Goal: Transaction & Acquisition: Purchase product/service

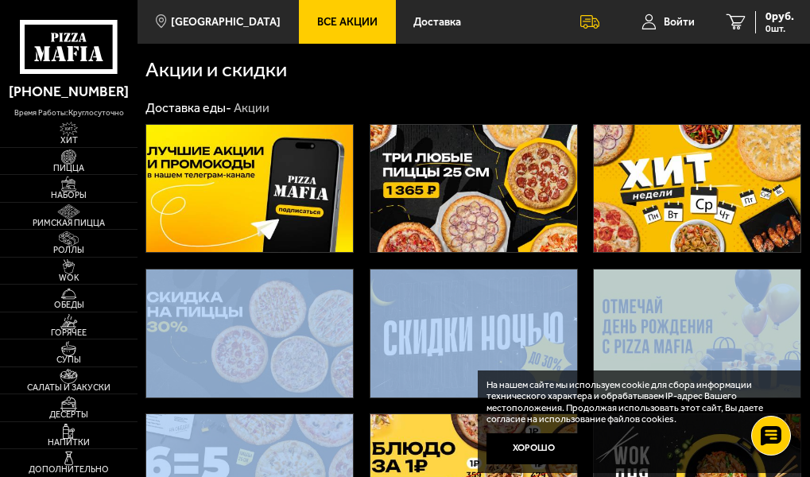
drag, startPoint x: 188, startPoint y: 429, endPoint x: 188, endPoint y: 316, distance: 113.7
click at [188, 316] on div at bounding box center [474, 405] width 673 height 579
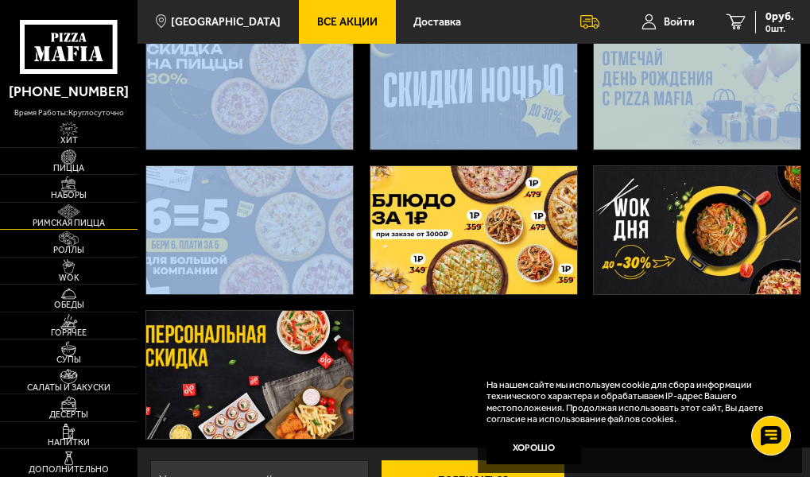
click at [40, 202] on link "Наборы" at bounding box center [69, 188] width 138 height 27
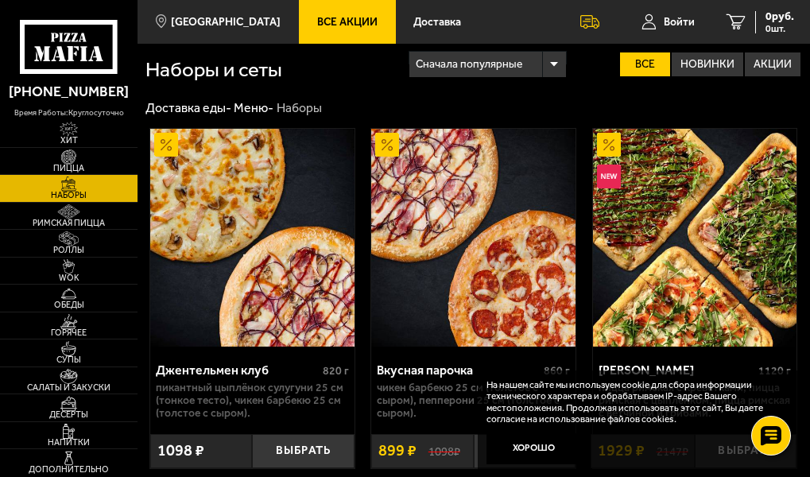
drag, startPoint x: 253, startPoint y: 428, endPoint x: 253, endPoint y: 335, distance: 93.1
click at [253, 335] on div "Джентельмен клуб 820 г Пикантный цыплёнок сулугуни 25 см (тонкое тесто), Чикен …" at bounding box center [252, 298] width 205 height 341
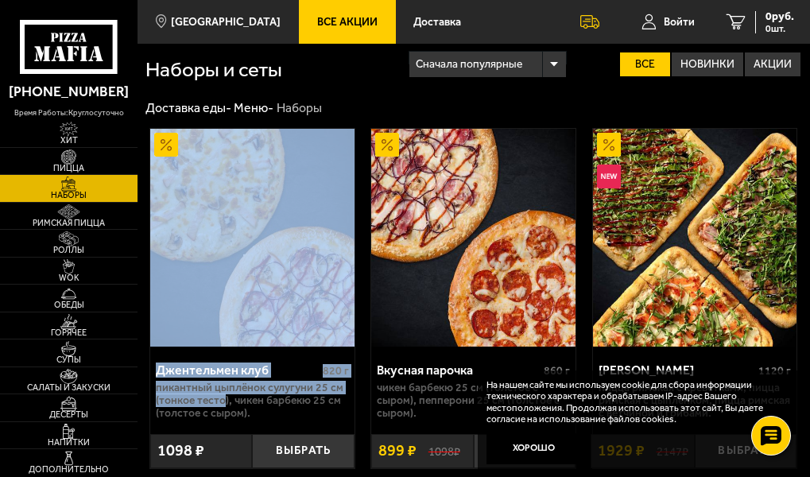
drag, startPoint x: 224, startPoint y: 445, endPoint x: 224, endPoint y: 350, distance: 95.4
click at [224, 350] on div "Джентельмен клуб 820 г Пикантный цыплёнок сулугуни 25 см (тонкое тесто), Чикен …" at bounding box center [252, 298] width 205 height 341
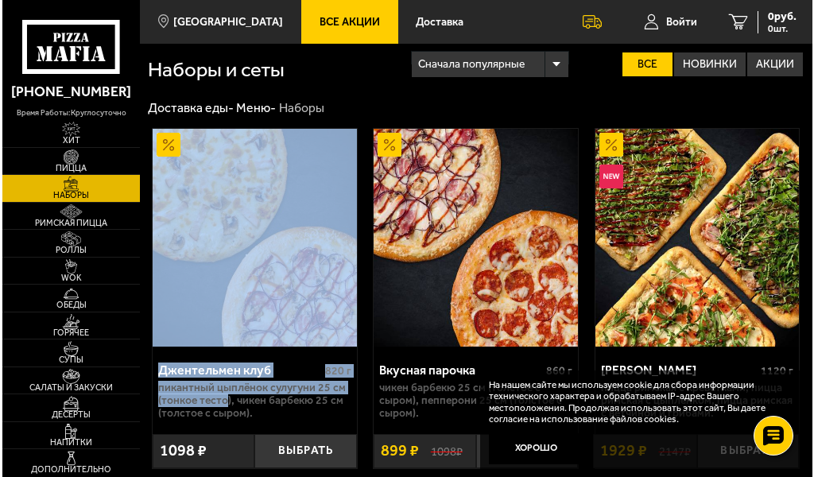
scroll to position [2682, 0]
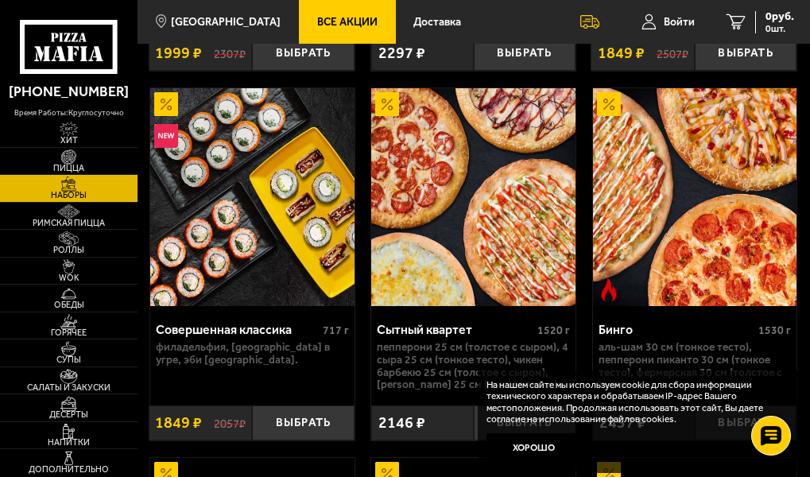
click at [466, 258] on img at bounding box center [473, 197] width 204 height 218
